Goal: Obtain resource: Obtain resource

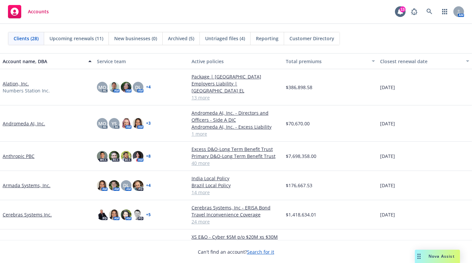
scroll to position [10, 0]
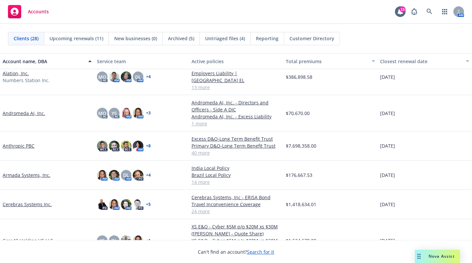
click at [16, 171] on link "Armada Systems, Inc." at bounding box center [27, 174] width 48 height 7
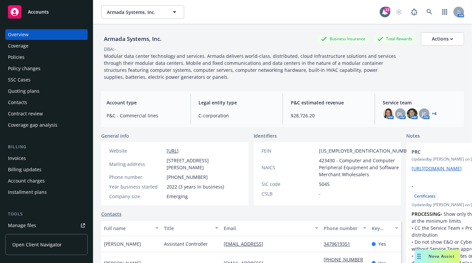
scroll to position [53, 0]
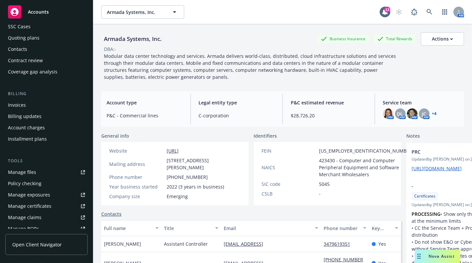
click at [26, 171] on div "Manage files" at bounding box center [22, 172] width 28 height 11
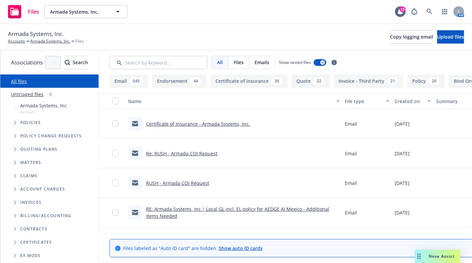
click at [17, 122] on span "Tree Example" at bounding box center [15, 122] width 11 height 11
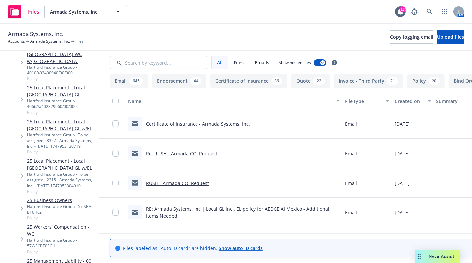
scroll to position [226, 0]
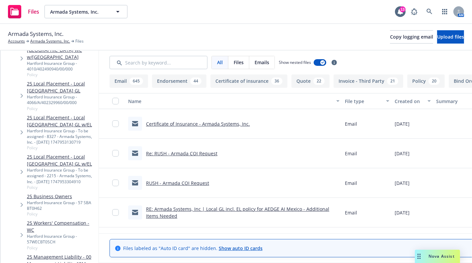
click at [58, 193] on link "25 Business Owners" at bounding box center [61, 196] width 69 height 7
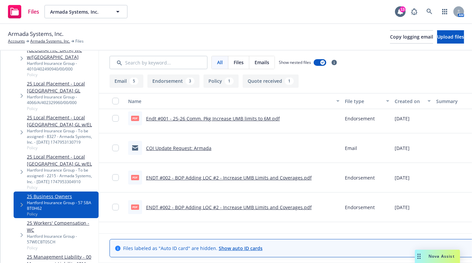
scroll to position [174, 0]
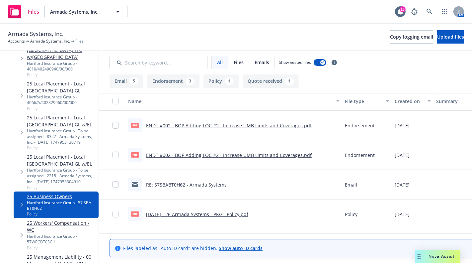
click at [216, 175] on div "RE: 57SBABT0H62 - Armada Systems" at bounding box center [233, 185] width 217 height 30
click at [233, 213] on link "5.8.25 - 26 Armada Systems - PKG - Policy.pdf" at bounding box center [197, 214] width 102 height 6
